Goal: Transaction & Acquisition: Purchase product/service

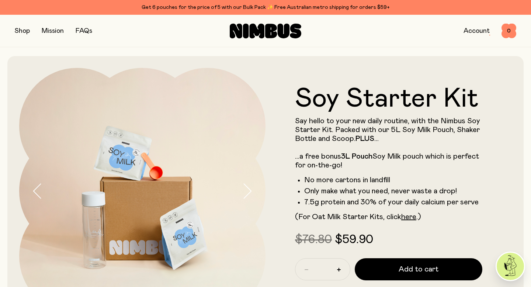
click at [20, 31] on button "button" at bounding box center [22, 31] width 15 height 10
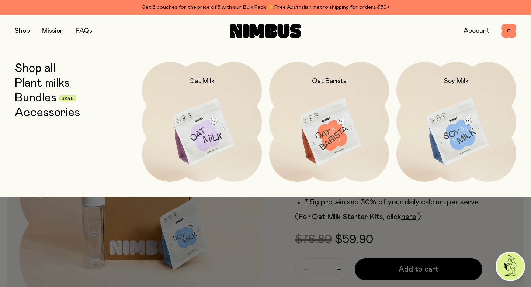
click at [35, 101] on link "Bundles" at bounding box center [36, 98] width 42 height 13
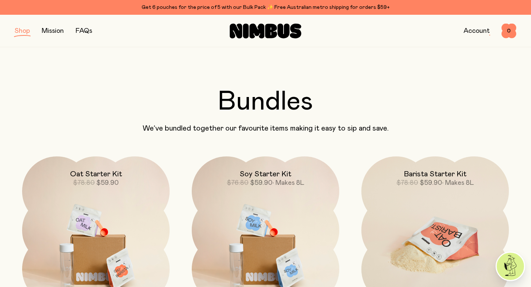
click at [428, 197] on img at bounding box center [436, 242] width 148 height 173
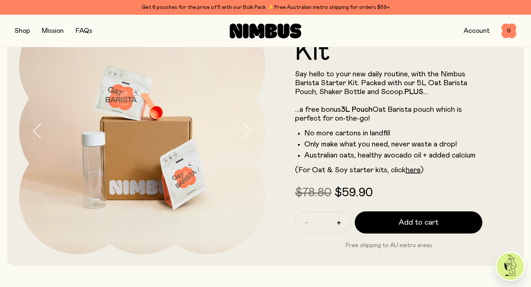
scroll to position [63, 0]
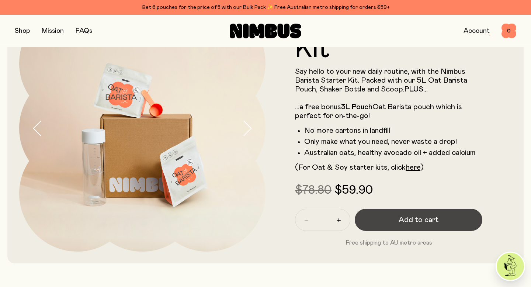
click at [399, 221] on button "Add to cart" at bounding box center [419, 220] width 128 height 22
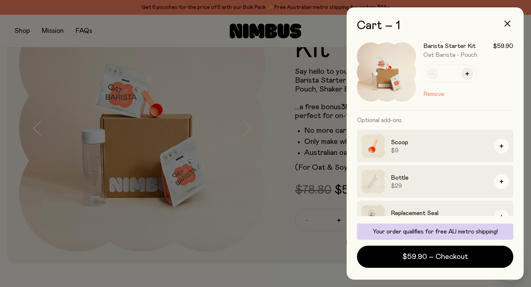
scroll to position [25, 0]
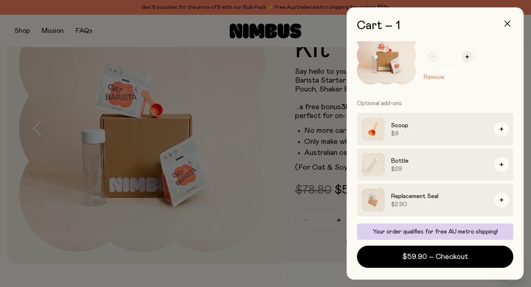
click at [511, 24] on button "button" at bounding box center [508, 24] width 18 height 18
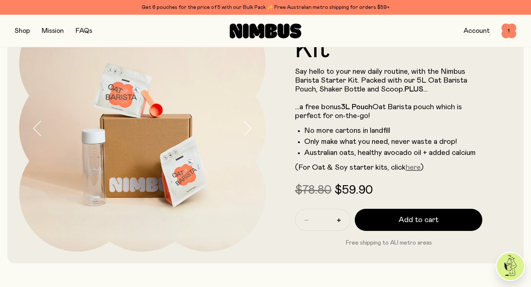
click at [416, 167] on link "here" at bounding box center [413, 167] width 15 height 7
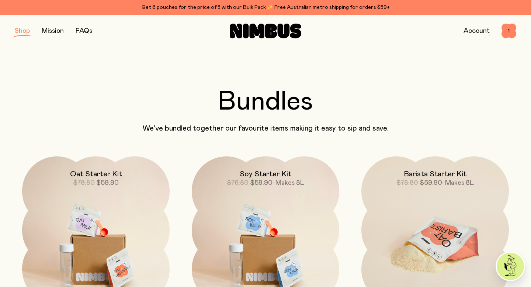
click at [409, 201] on img at bounding box center [436, 242] width 148 height 173
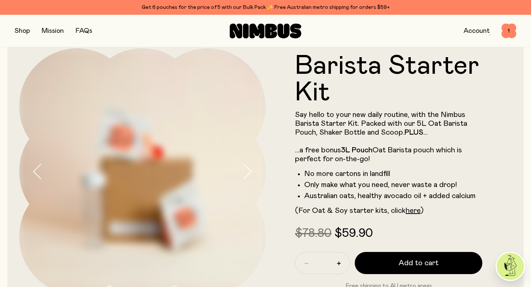
scroll to position [19, 0]
